Goal: Transaction & Acquisition: Purchase product/service

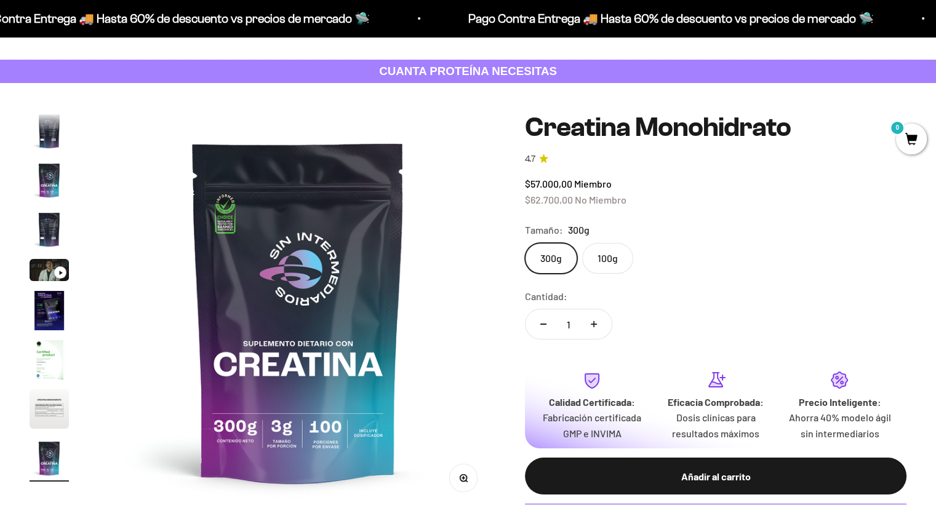
scroll to position [0, 3293]
click at [603, 257] on label "100g" at bounding box center [607, 258] width 51 height 31
click at [525, 243] on input "100g" at bounding box center [524, 242] width 1 height 1
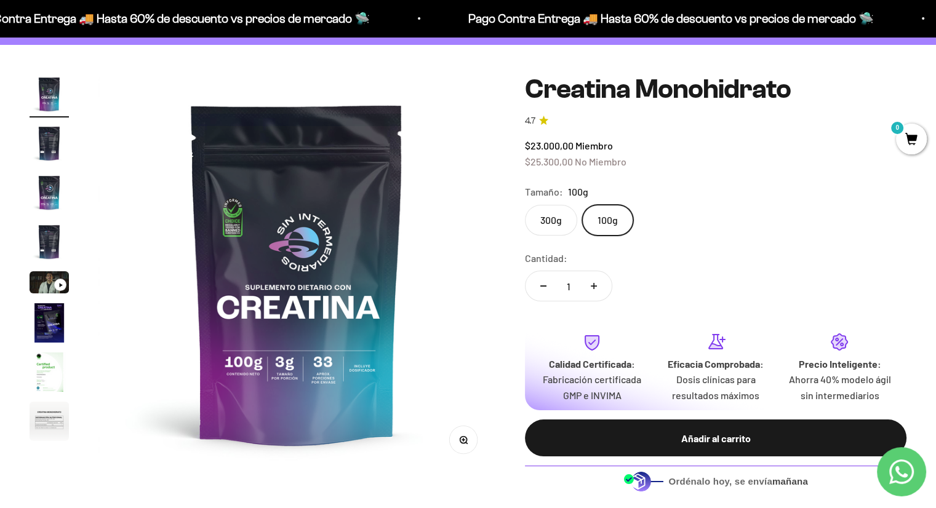
scroll to position [87, 0]
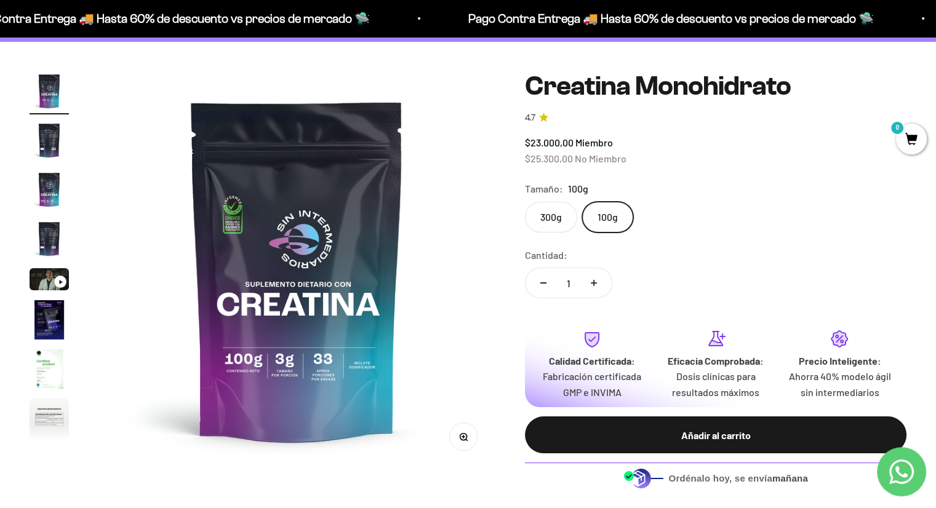
click at [557, 212] on label "300g" at bounding box center [551, 217] width 52 height 31
click at [525, 202] on input "300g" at bounding box center [524, 201] width 1 height 1
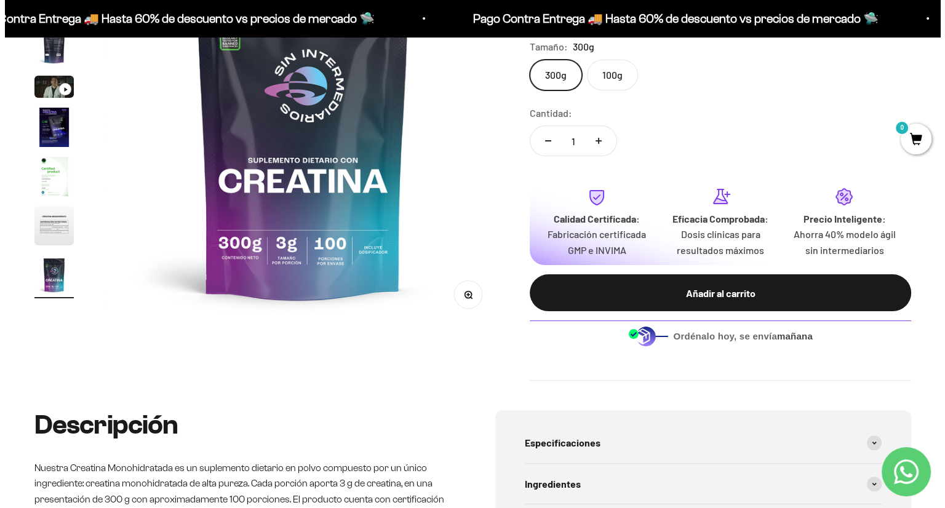
scroll to position [226, 0]
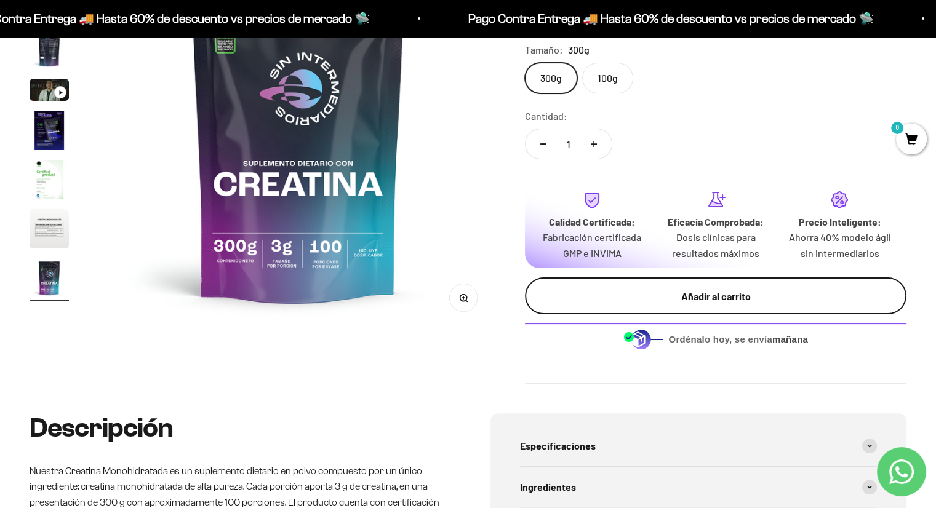
click at [781, 284] on button "Añadir al carrito" at bounding box center [715, 295] width 381 height 37
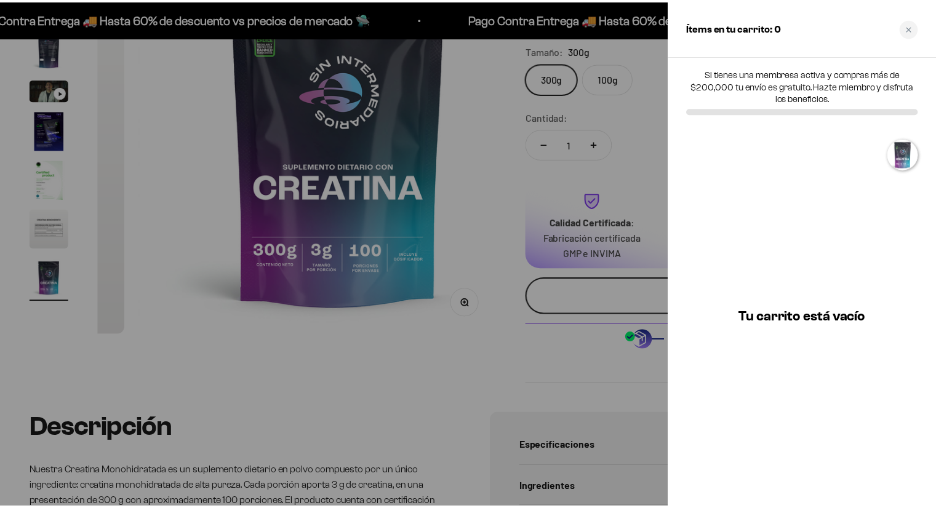
scroll to position [0, 3334]
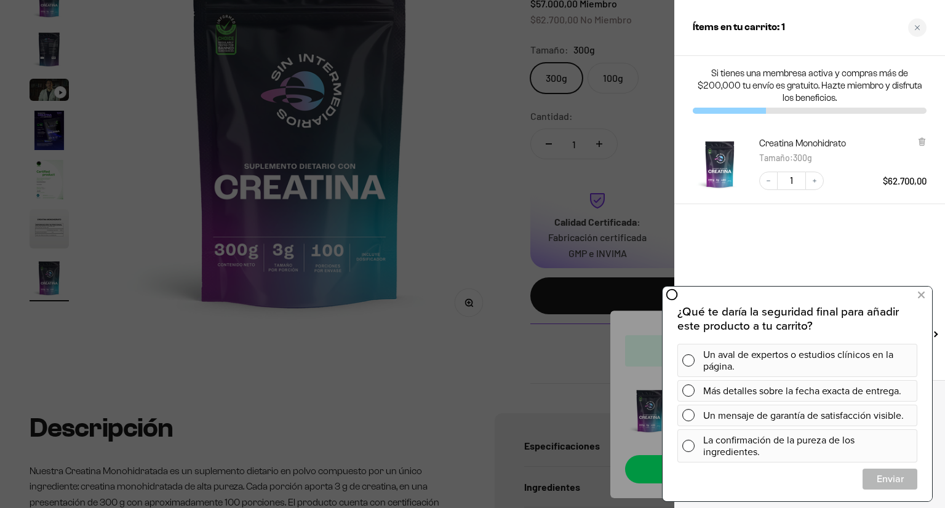
click at [459, 111] on div at bounding box center [472, 254] width 945 height 508
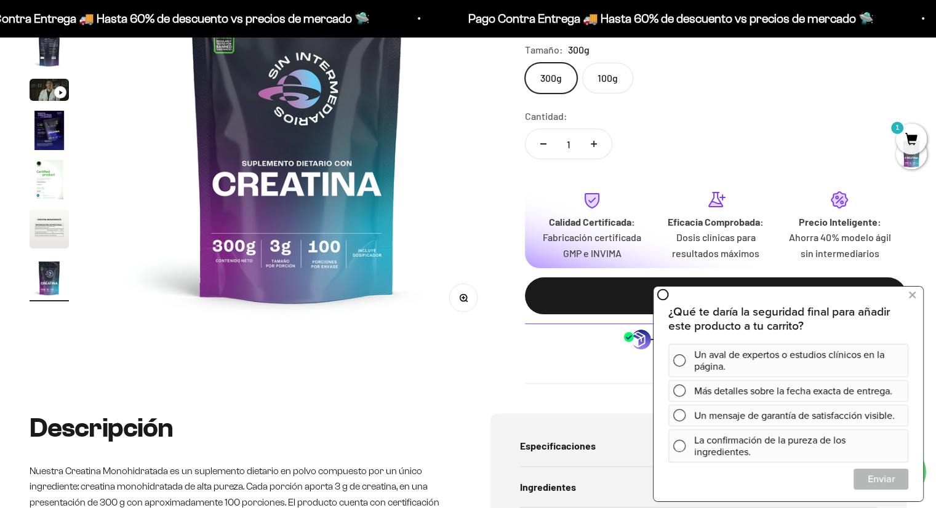
scroll to position [0, 3293]
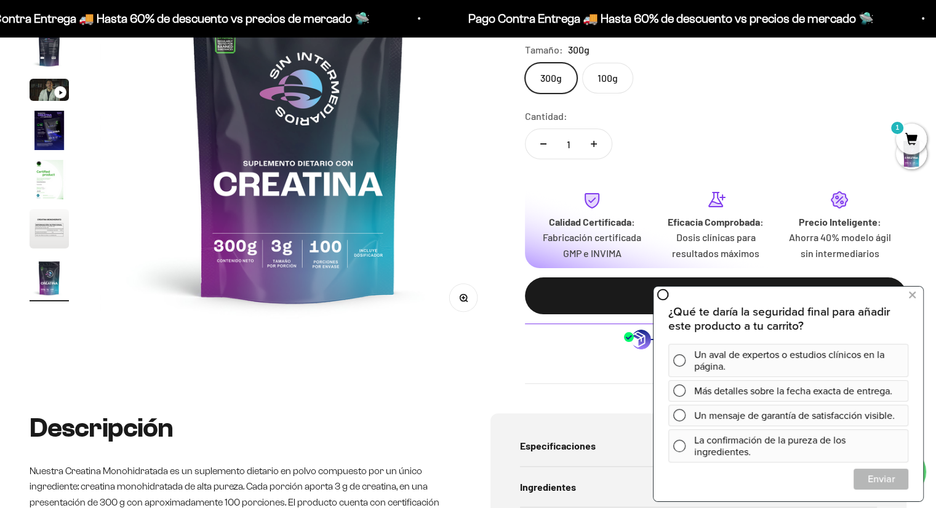
click at [598, 87] on label "100g" at bounding box center [607, 78] width 51 height 31
click at [525, 63] on input "100g" at bounding box center [524, 62] width 1 height 1
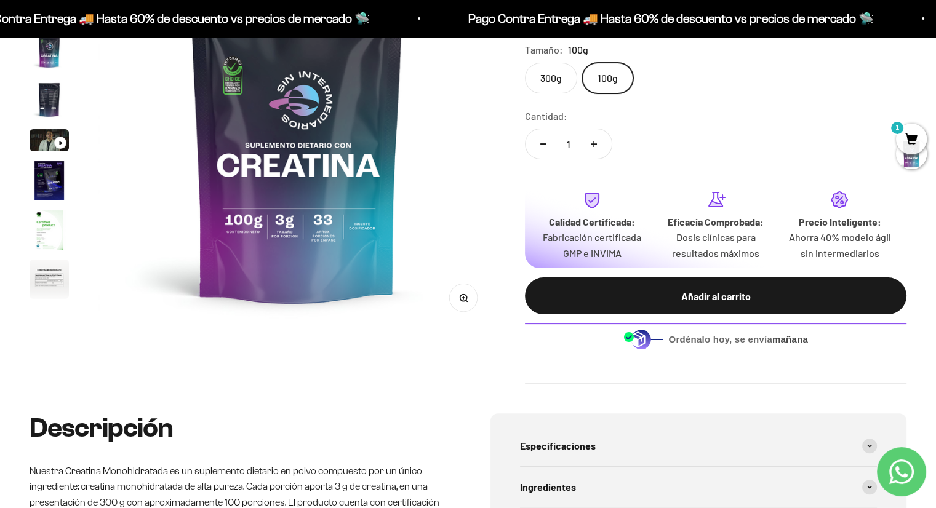
click at [328, 223] on img at bounding box center [296, 130] width 397 height 397
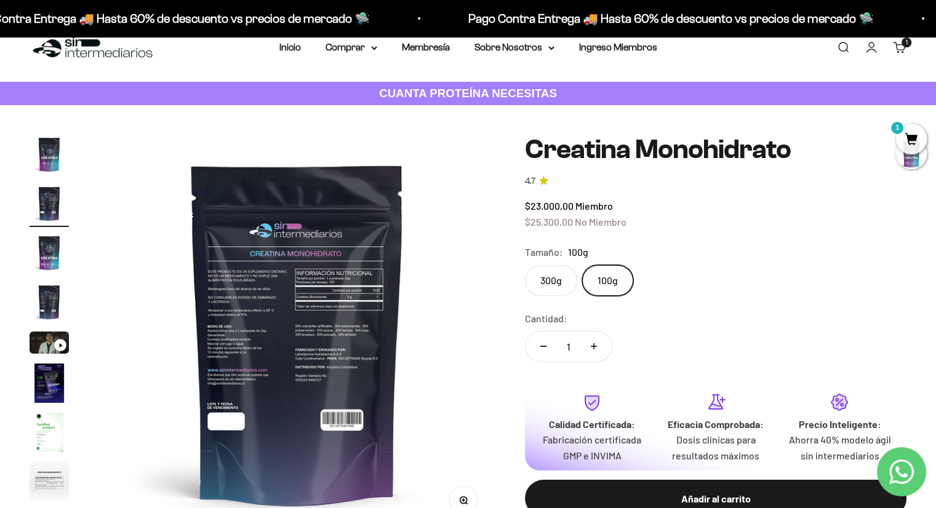
scroll to position [1, 0]
